Goal: Information Seeking & Learning: Check status

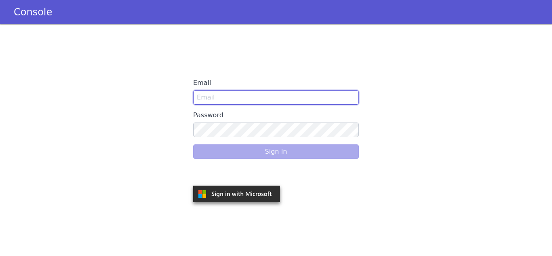
click at [214, 93] on input "Email" at bounding box center [276, 97] width 166 height 15
type input "[PERSON_NAME][EMAIL_ADDRESS][PERSON_NAME][DOMAIN_NAME]"
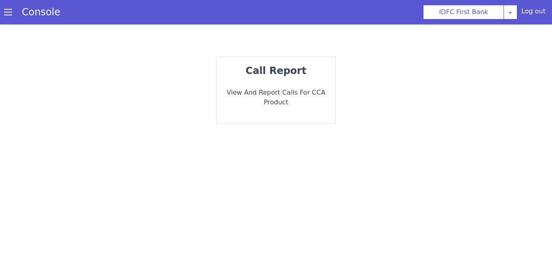
click at [280, 57] on div "call report View and report calls for CCA Product" at bounding box center [276, 90] width 120 height 67
click at [272, 70] on strong "call report" at bounding box center [276, 70] width 61 height 11
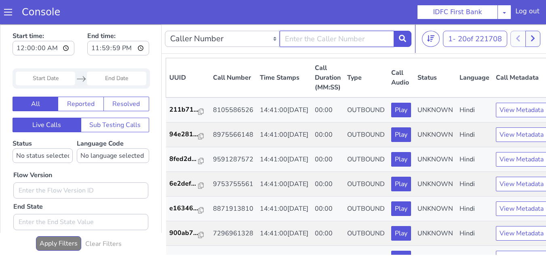
click at [315, 42] on input "text" at bounding box center [336, 39] width 115 height 16
paste input "8607204369"
type input "8607204369"
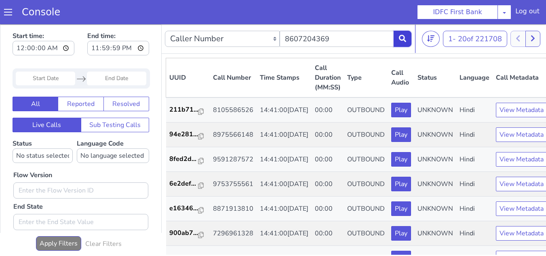
click at [401, 41] on icon at bounding box center [402, 38] width 7 height 7
